Goal: Task Accomplishment & Management: Use online tool/utility

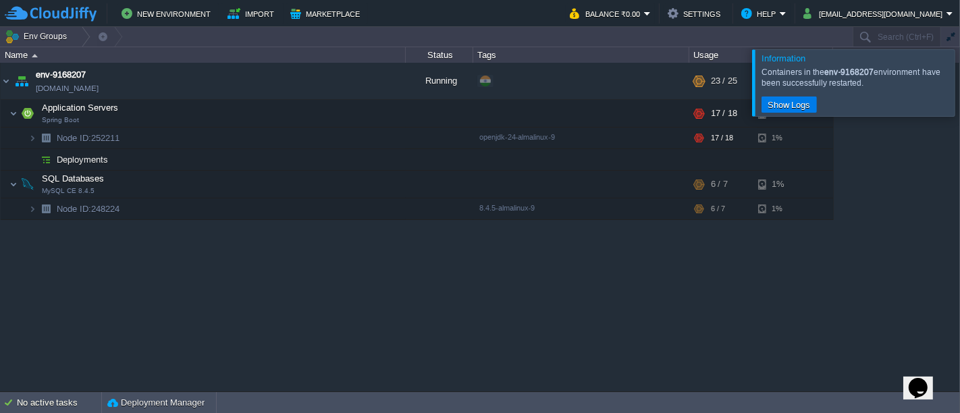
click at [960, 97] on div at bounding box center [976, 82] width 0 height 66
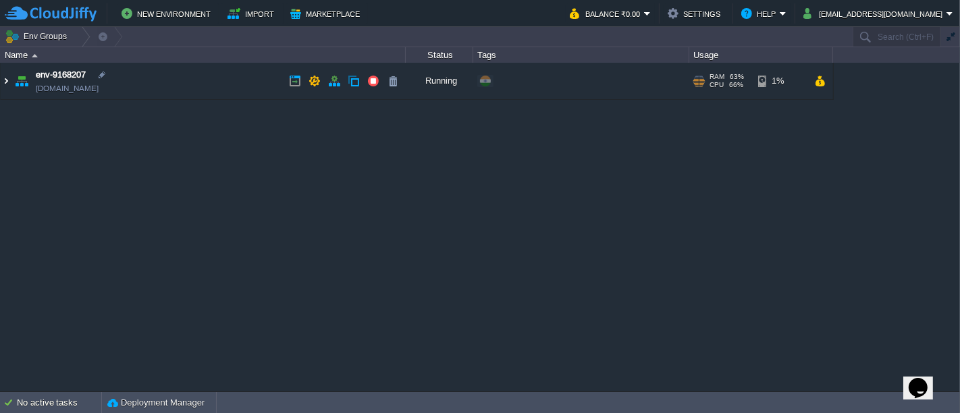
click at [9, 84] on img at bounding box center [6, 81] width 11 height 36
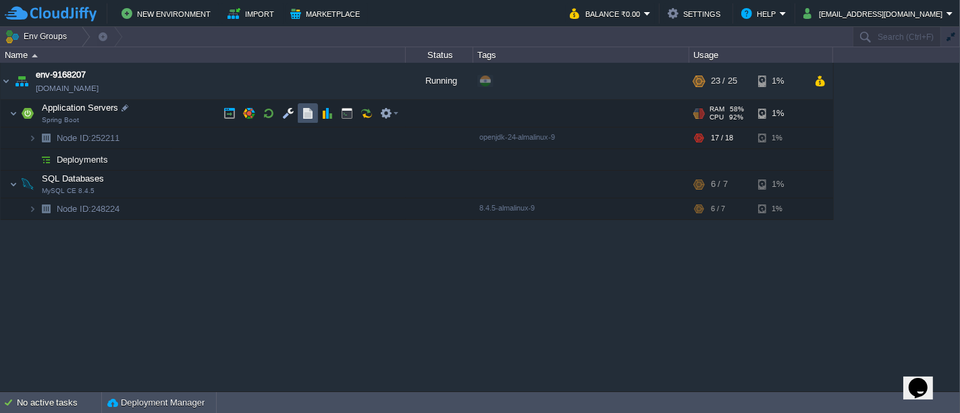
click at [311, 120] on button "button" at bounding box center [308, 113] width 12 height 12
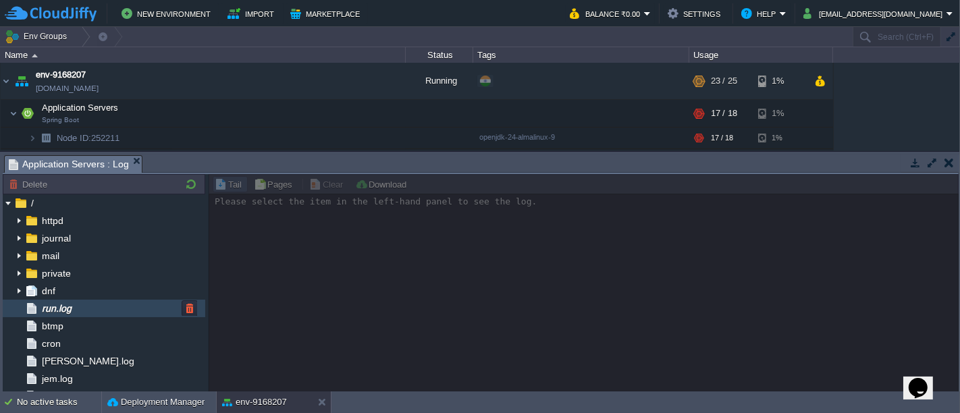
click at [54, 305] on span "run.log" at bounding box center [56, 309] width 34 height 12
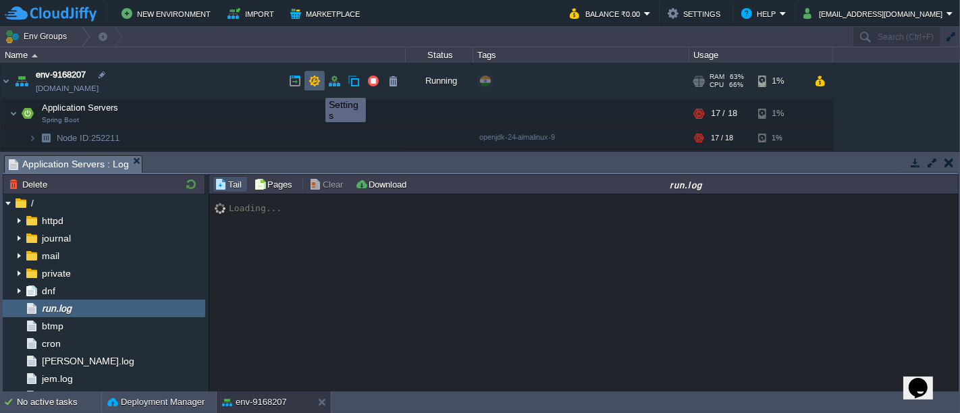
click at [316, 84] on button "button" at bounding box center [315, 81] width 12 height 12
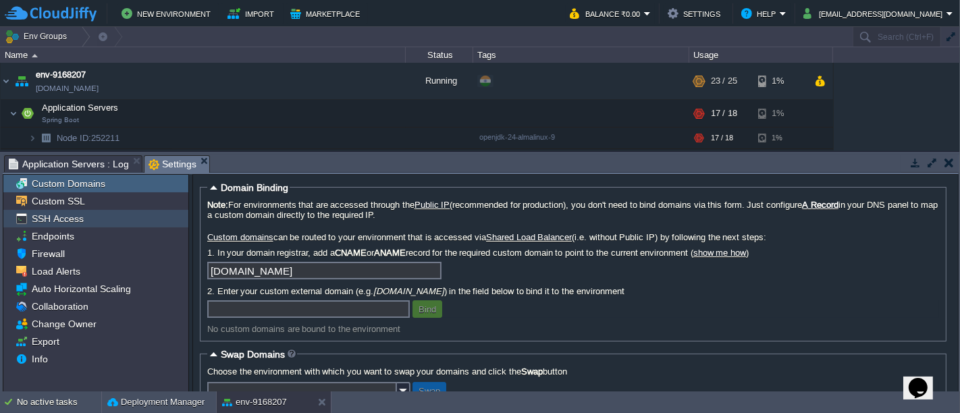
click at [77, 218] on span "SSH Access" at bounding box center [57, 219] width 57 height 12
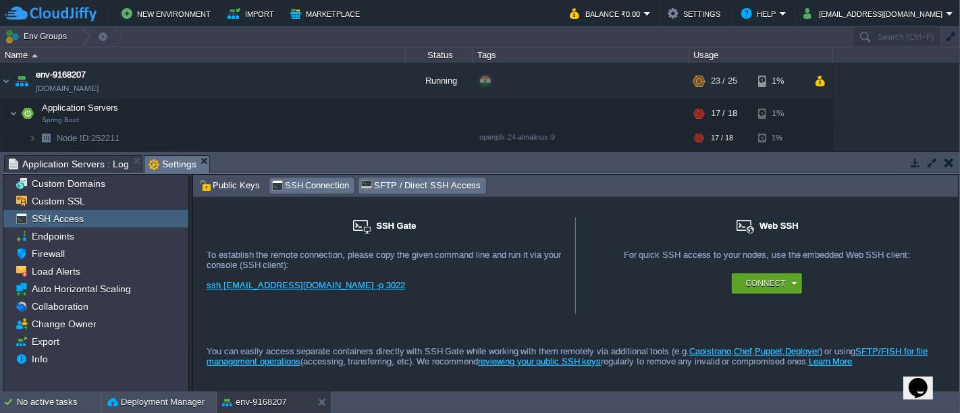
click at [384, 182] on span "SFTP / Direct SSH Access" at bounding box center [421, 185] width 120 height 15
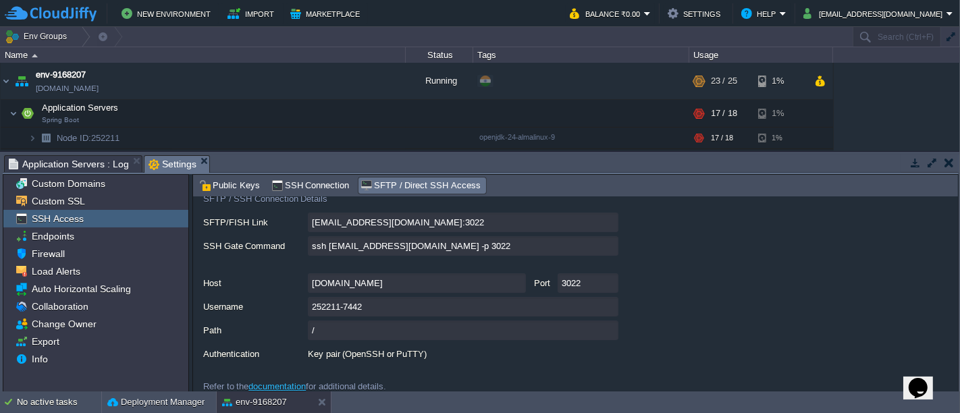
scroll to position [103, 0]
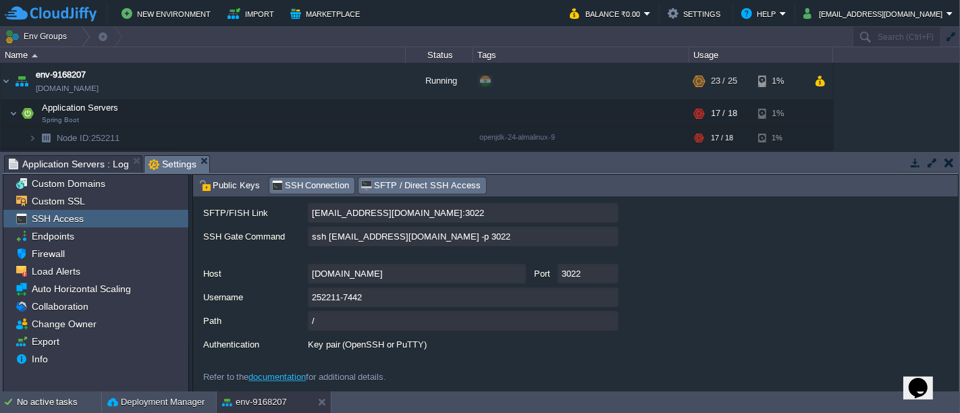
click at [292, 186] on span "SSH Connection" at bounding box center [310, 185] width 78 height 15
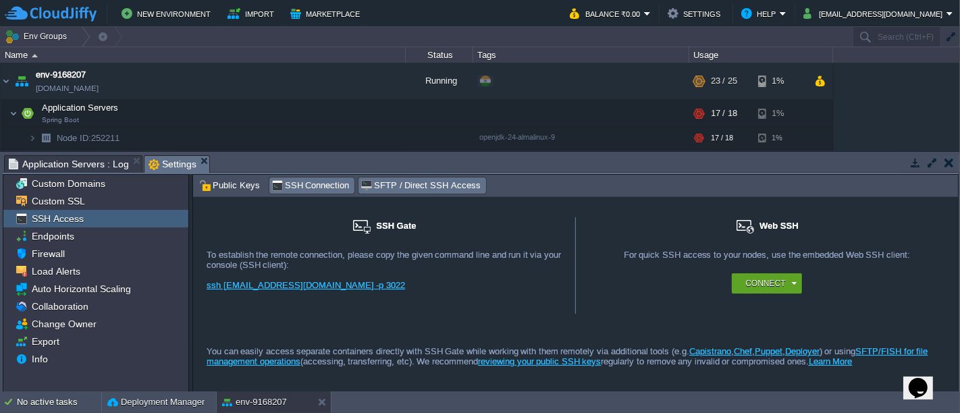
click at [396, 186] on span "SFTP / Direct SSH Access" at bounding box center [421, 185] width 120 height 15
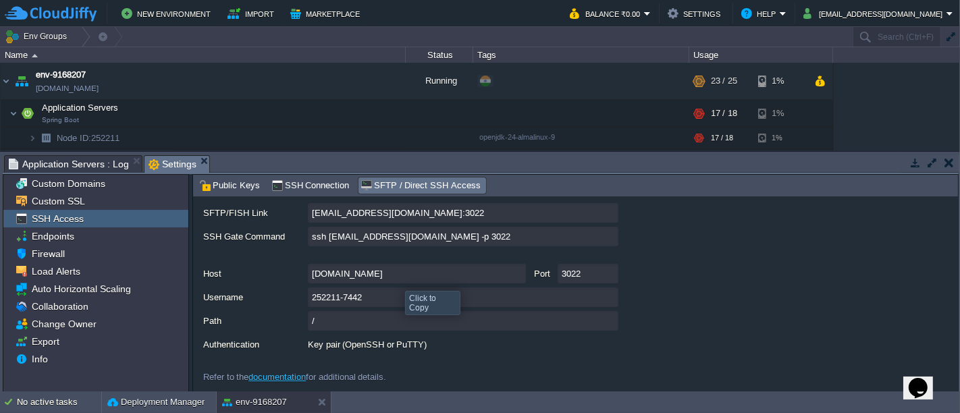
click at [395, 272] on input "gate.cloudjiffy.com" at bounding box center [417, 274] width 218 height 20
click at [518, 273] on input "gate.cloudjiffy.com" at bounding box center [417, 274] width 218 height 20
click at [947, 165] on button "button" at bounding box center [949, 163] width 9 height 12
